Goal: Information Seeking & Learning: Learn about a topic

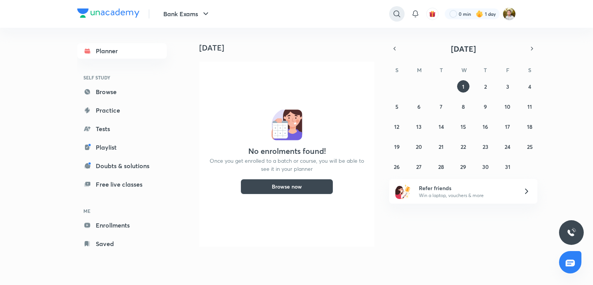
click at [391, 11] on div at bounding box center [396, 13] width 15 height 15
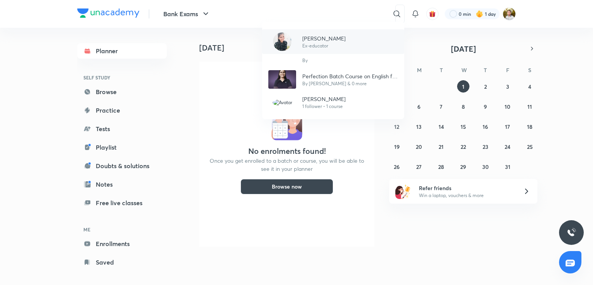
click at [320, 32] on div "[PERSON_NAME] Ex-educator" at bounding box center [333, 41] width 142 height 25
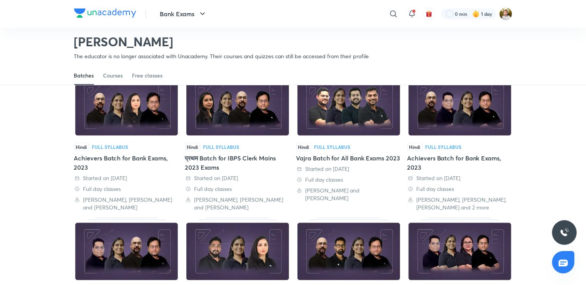
scroll to position [32, 0]
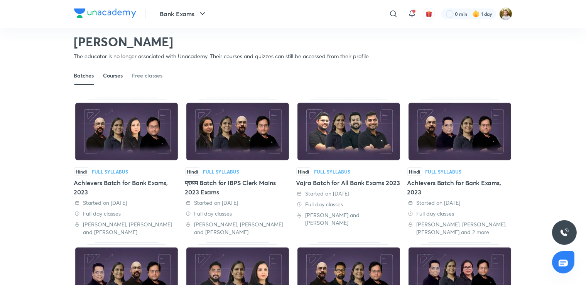
click at [111, 77] on div "Courses" at bounding box center [113, 76] width 20 height 8
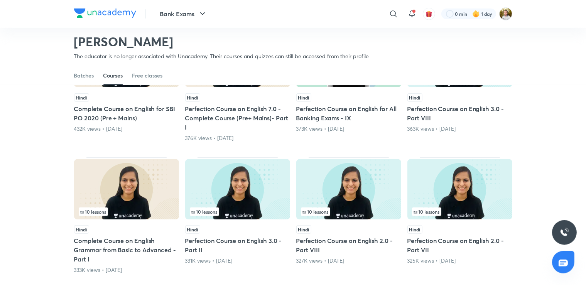
scroll to position [318, 0]
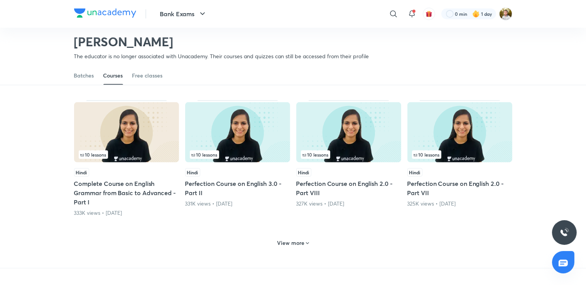
click at [295, 239] on h6 "View more" at bounding box center [290, 243] width 27 height 8
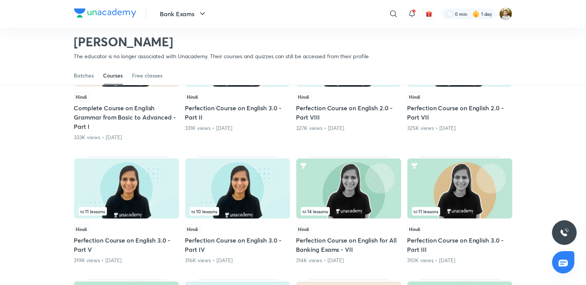
scroll to position [400, 0]
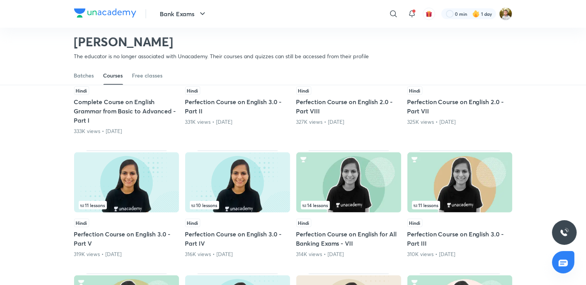
click at [469, 205] on img at bounding box center [460, 183] width 105 height 60
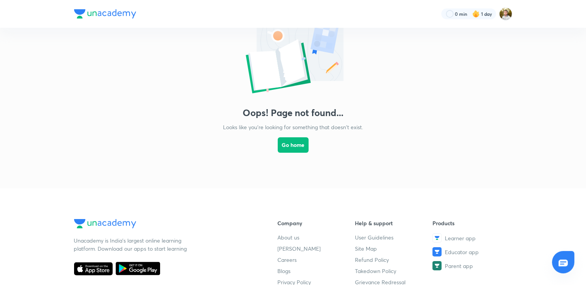
scroll to position [41, 0]
